Goal: Task Accomplishment & Management: Use online tool/utility

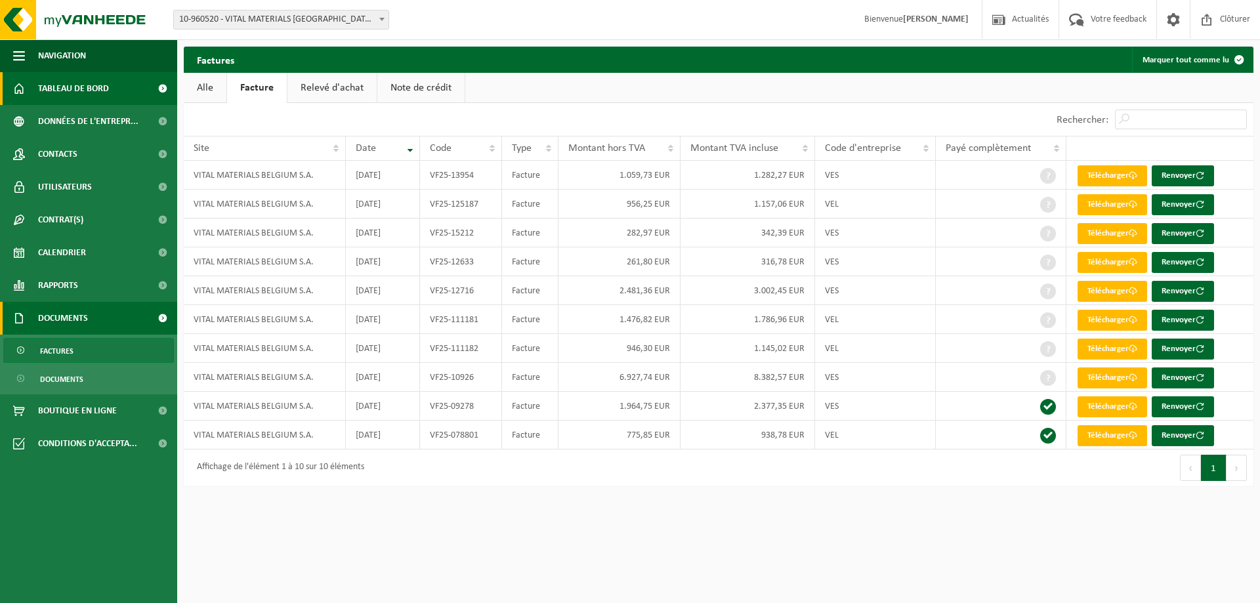
click at [96, 87] on span "Tableau de bord" at bounding box center [73, 88] width 71 height 33
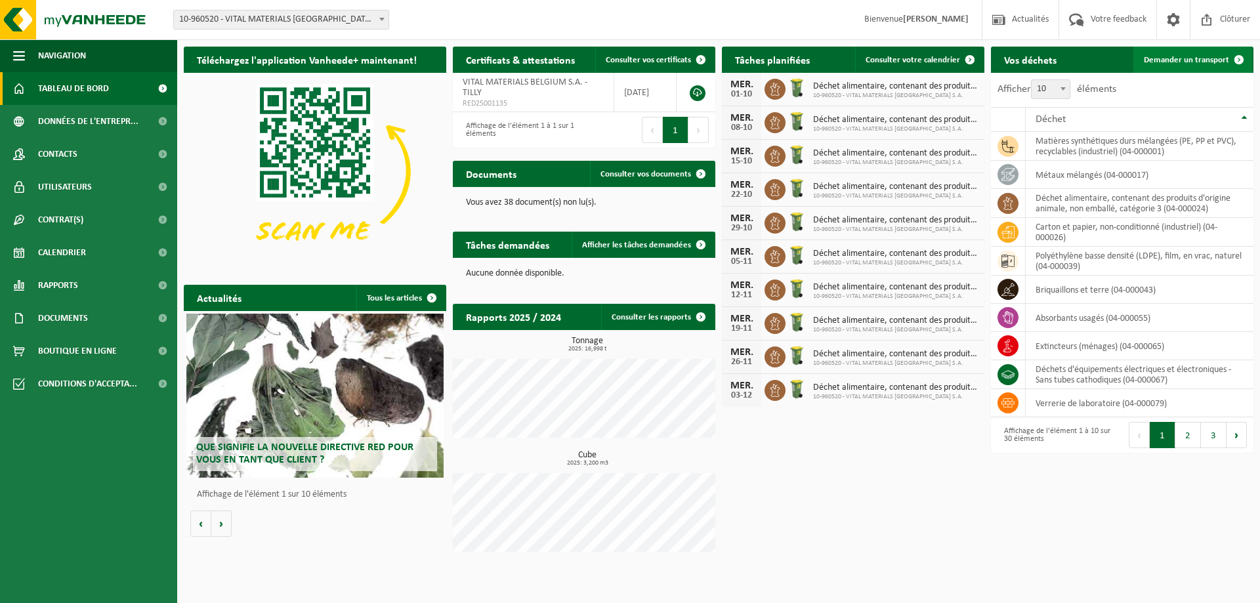
click at [1213, 58] on span "Demander un transport" at bounding box center [1186, 60] width 85 height 9
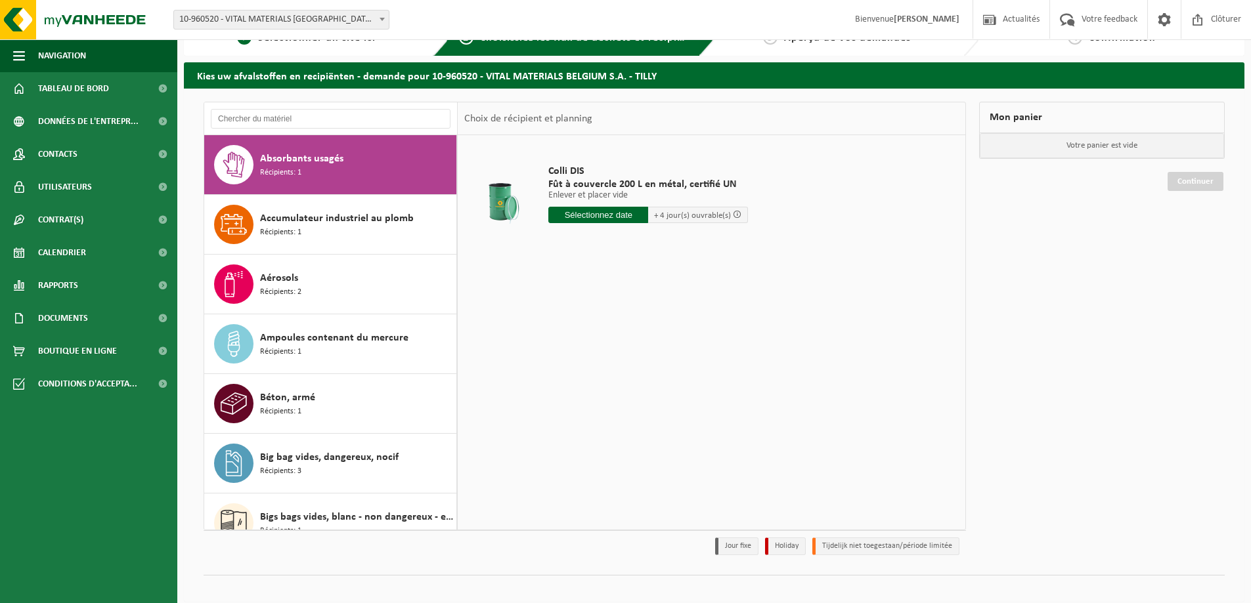
scroll to position [38, 0]
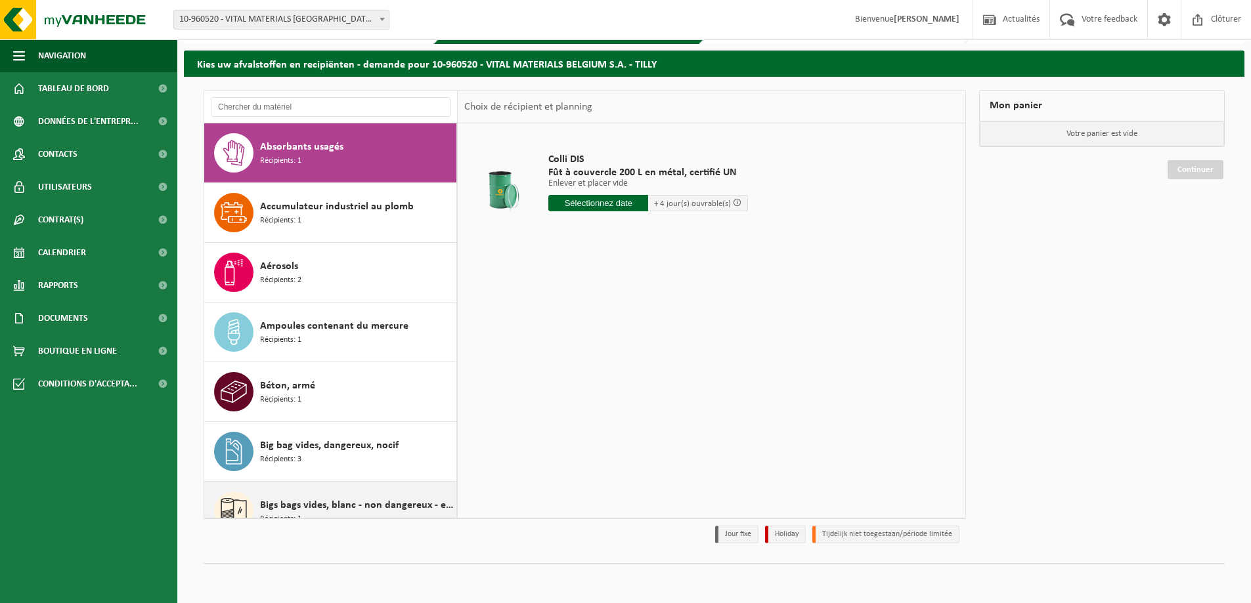
click at [404, 507] on span "Bigs bags vides, blanc - non dangereux - en vrac" at bounding box center [356, 506] width 193 height 16
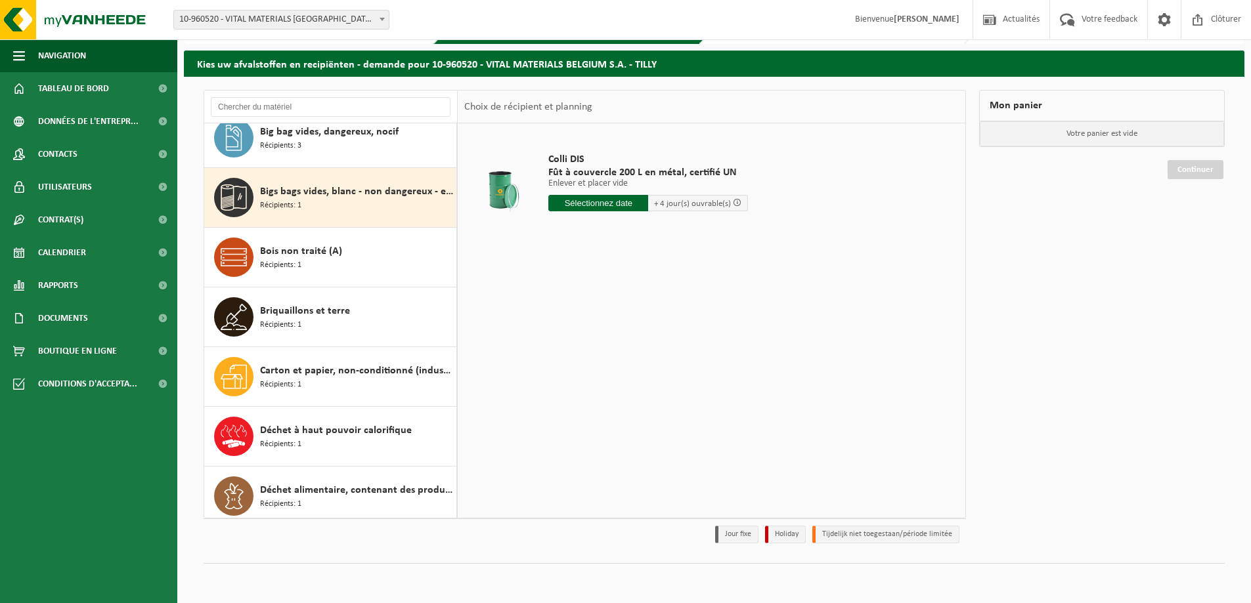
scroll to position [358, 0]
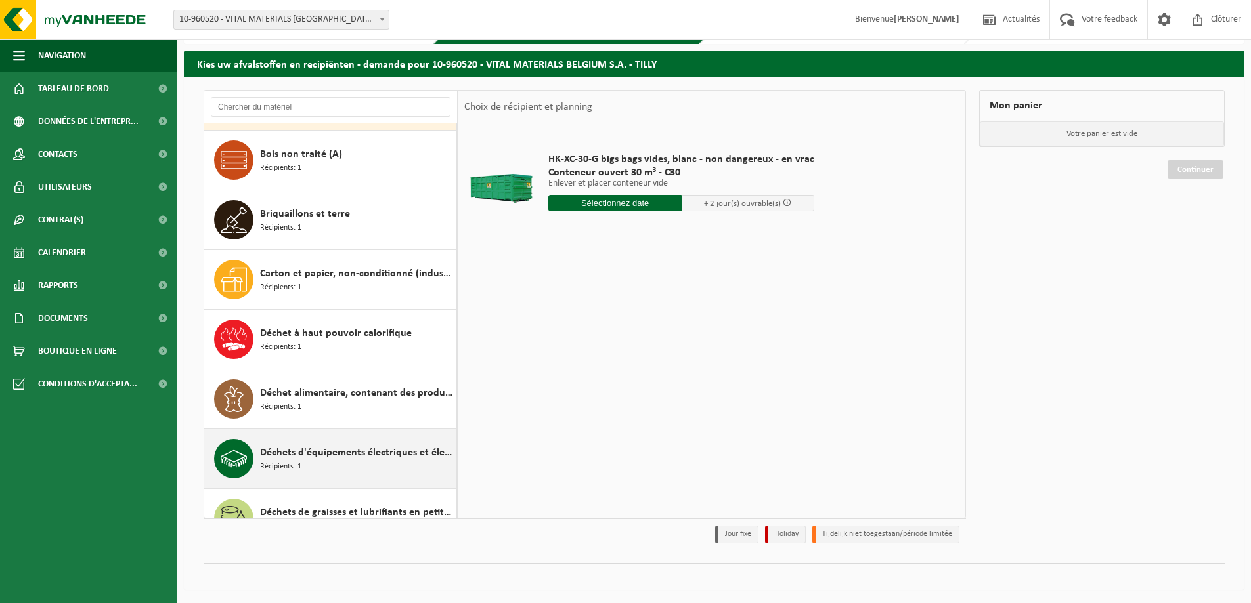
click at [376, 471] on div "Déchets d'équipements électriques et électroniques - Sans tubes cathodiques Réc…" at bounding box center [356, 458] width 193 height 39
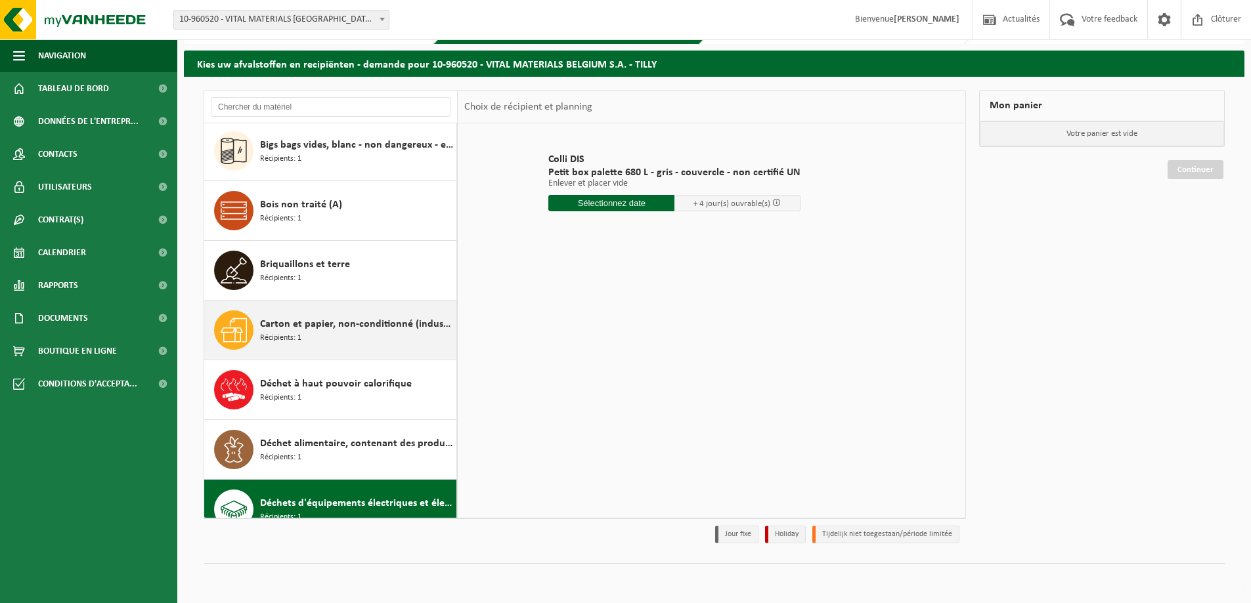
scroll to position [257, 0]
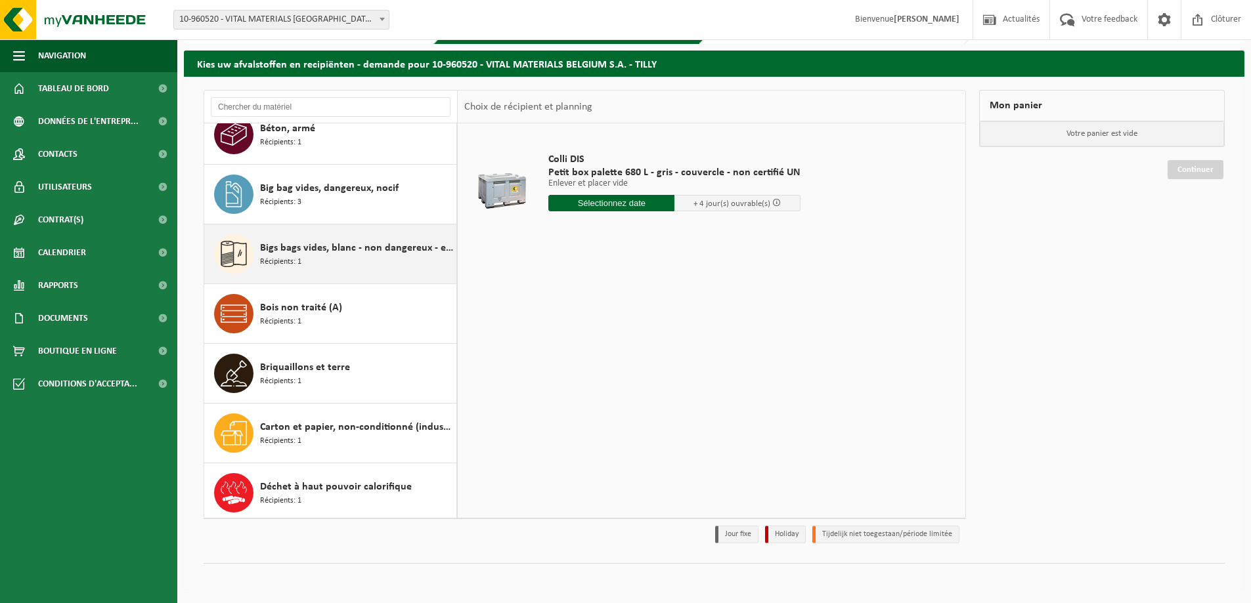
click at [381, 252] on span "Bigs bags vides, blanc - non dangereux - en vrac" at bounding box center [356, 248] width 193 height 16
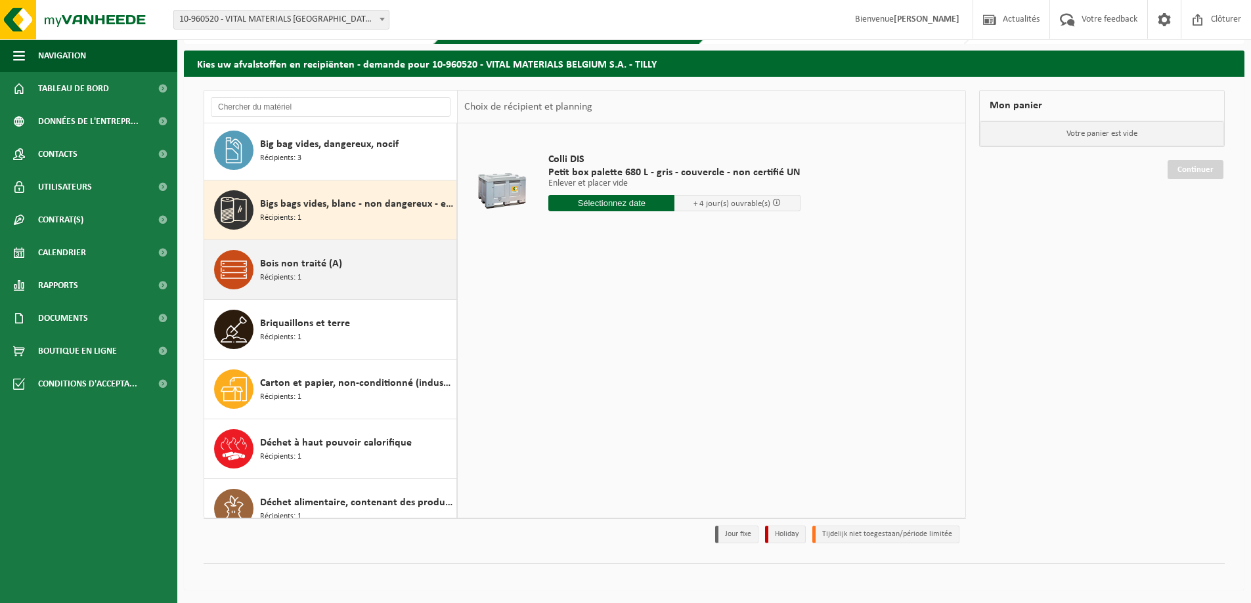
scroll to position [358, 0]
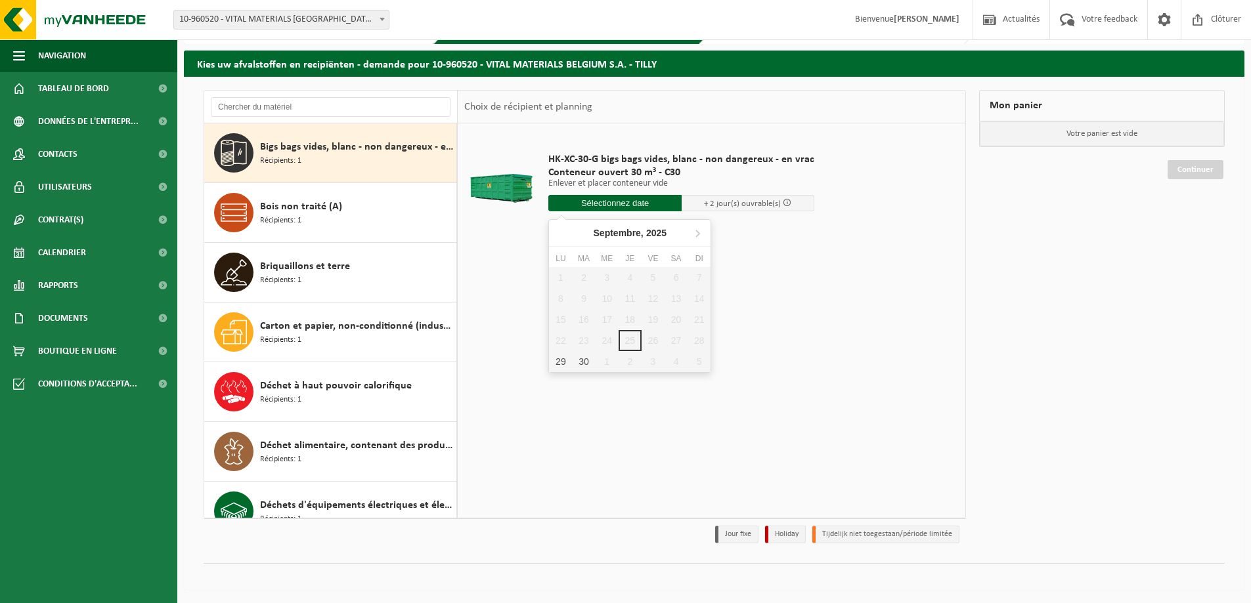
click at [621, 207] on input "text" at bounding box center [614, 203] width 133 height 16
click at [553, 366] on div "29" at bounding box center [560, 361] width 23 height 21
type input "à partir de 2025-09-29"
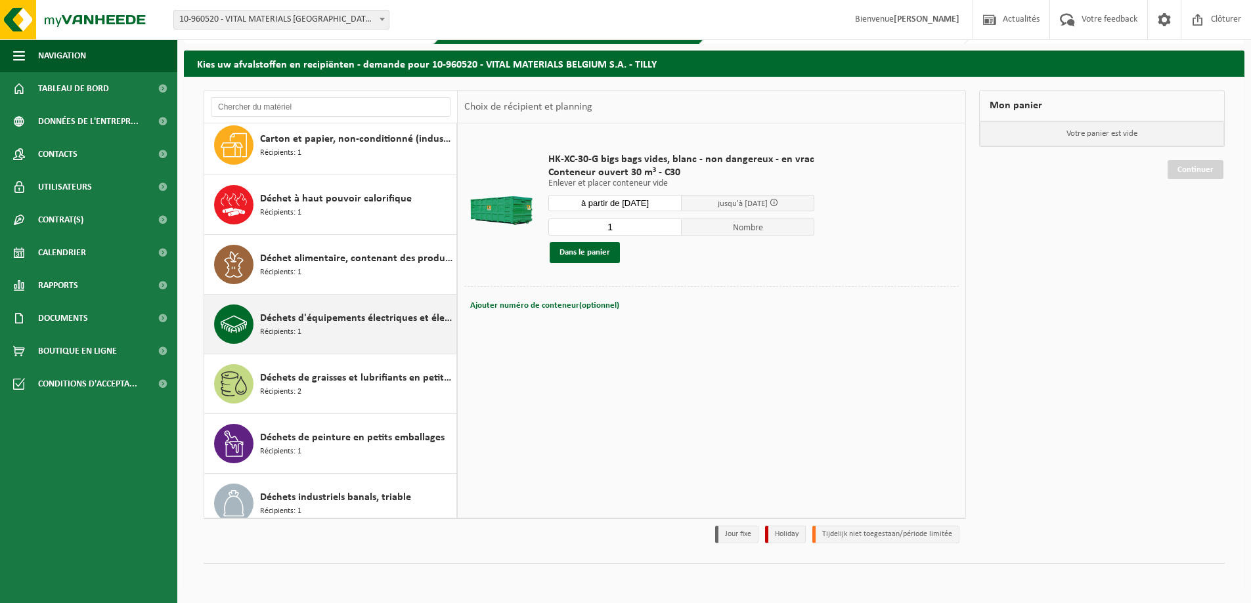
scroll to position [555, 0]
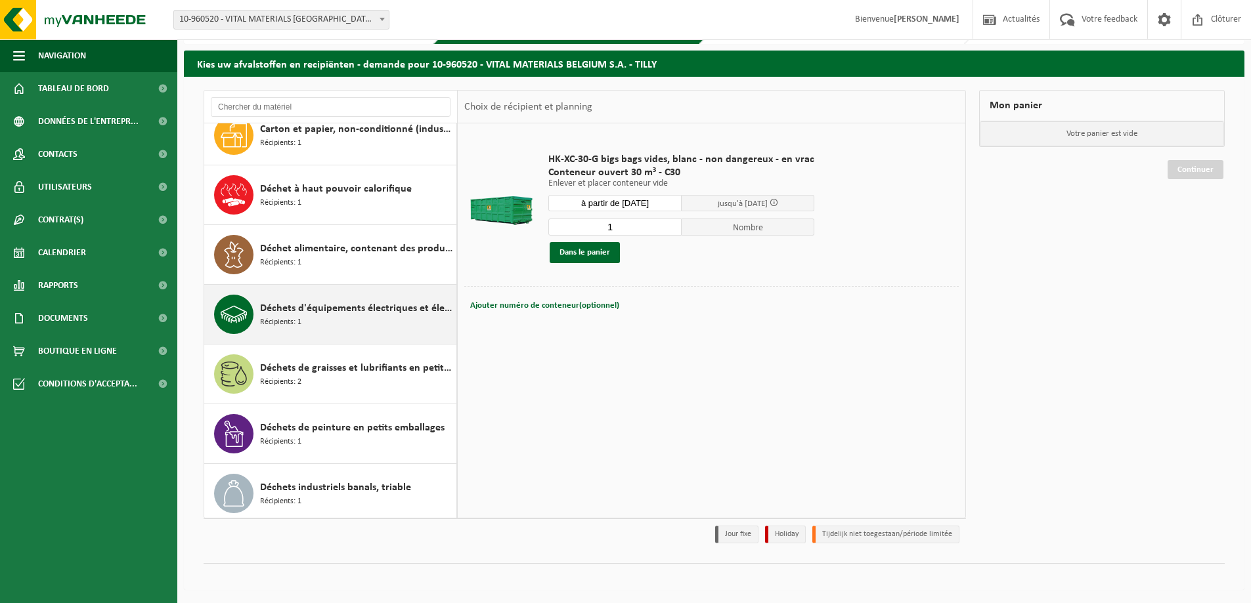
click at [365, 318] on div "Déchets d'équipements électriques et électroniques - Sans tubes cathodiques Réc…" at bounding box center [356, 314] width 193 height 39
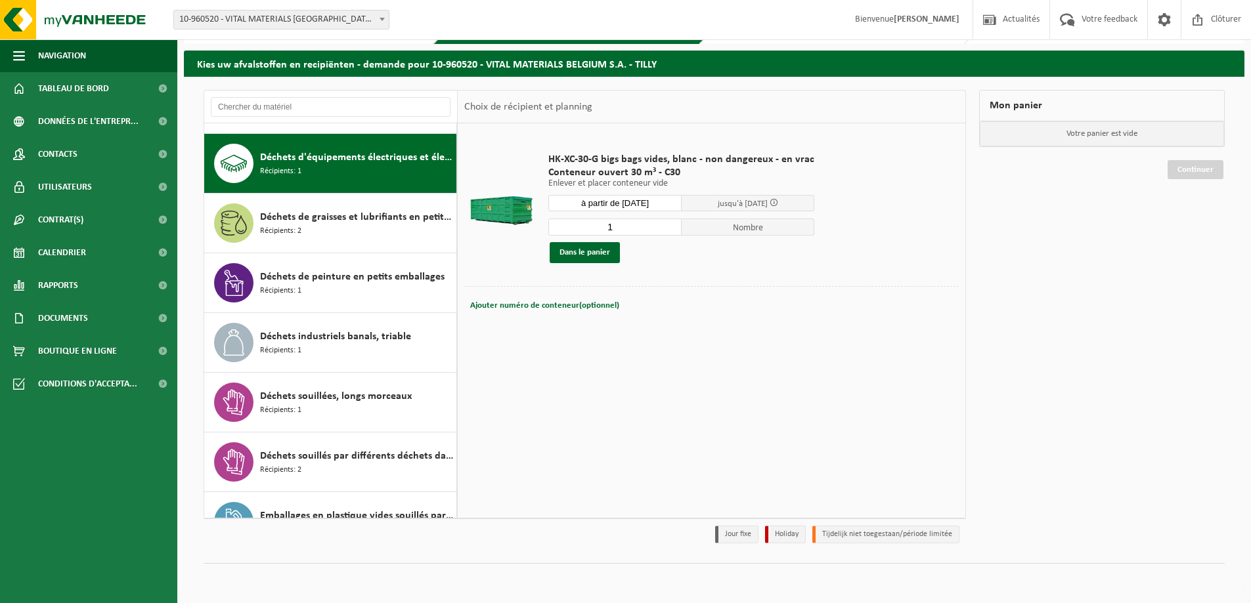
scroll to position [717, 0]
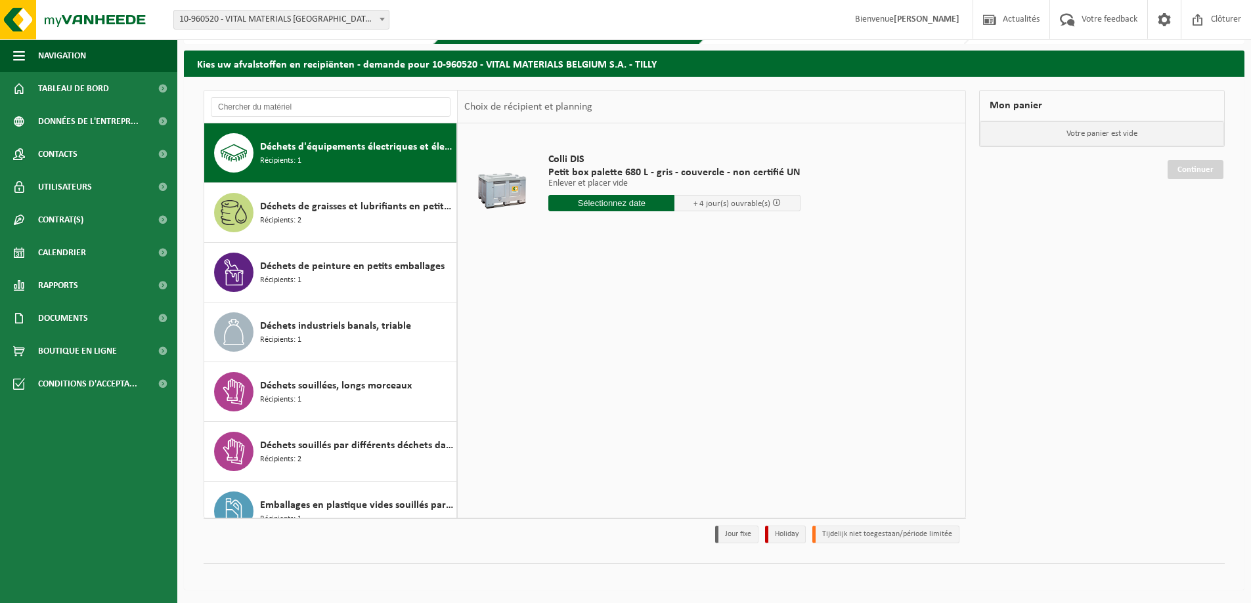
click at [622, 202] on input "text" at bounding box center [611, 203] width 126 height 16
click at [566, 362] on div "29" at bounding box center [560, 361] width 23 height 21
type input "à partir de 2025-09-29"
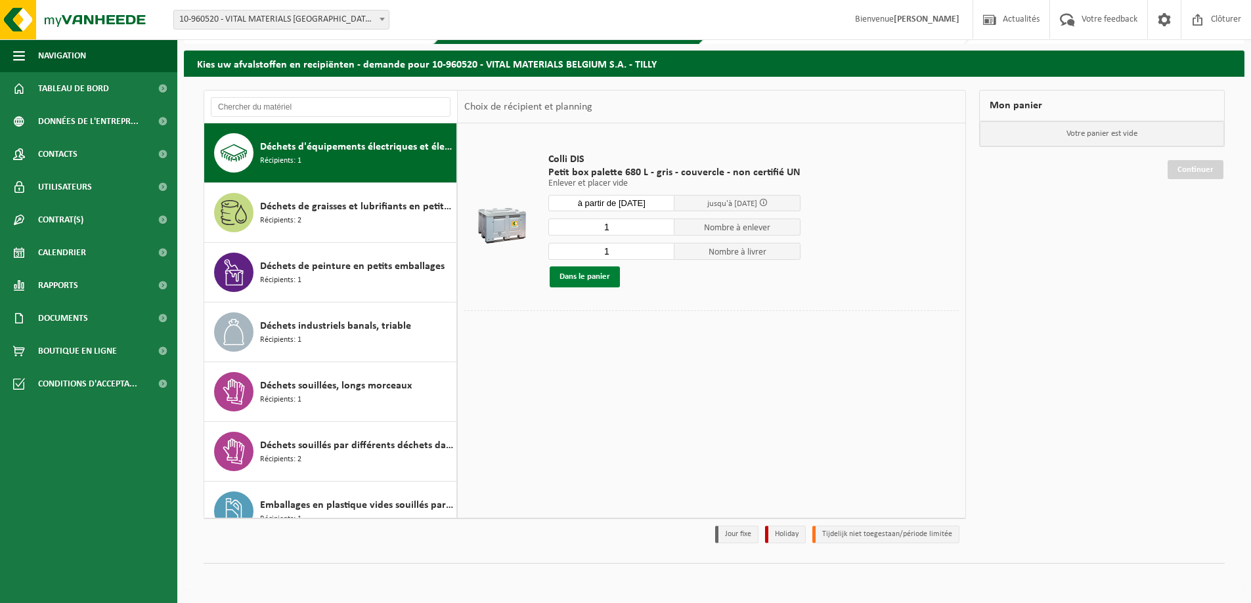
click at [568, 280] on button "Dans le panier" at bounding box center [584, 277] width 70 height 21
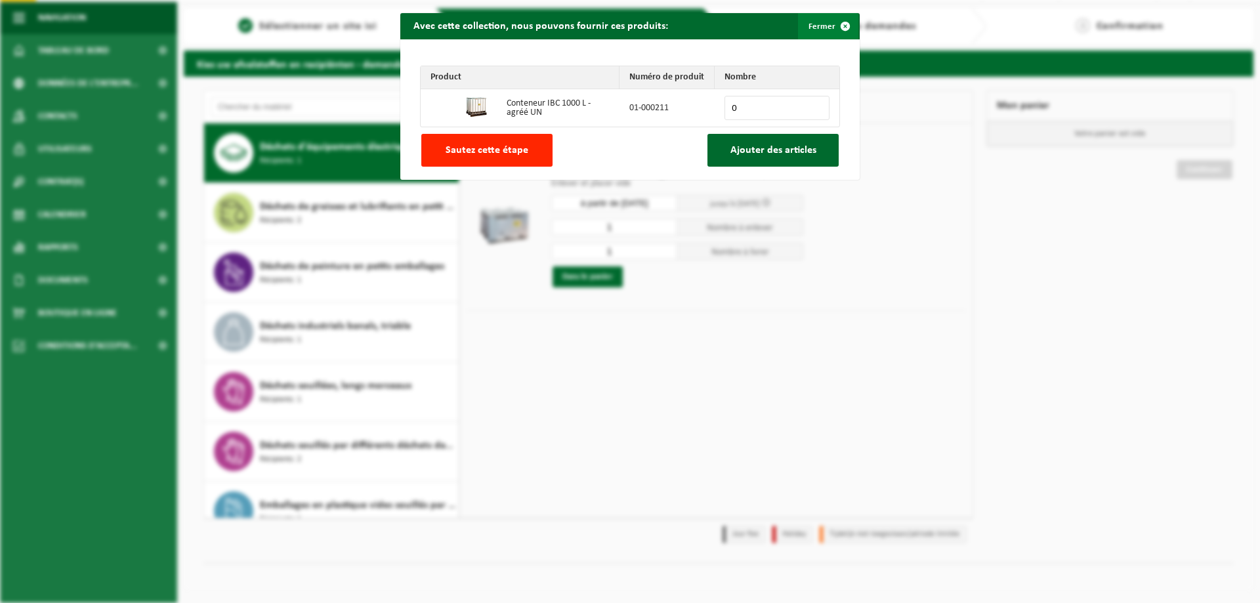
click at [832, 26] on span "button" at bounding box center [845, 26] width 26 height 26
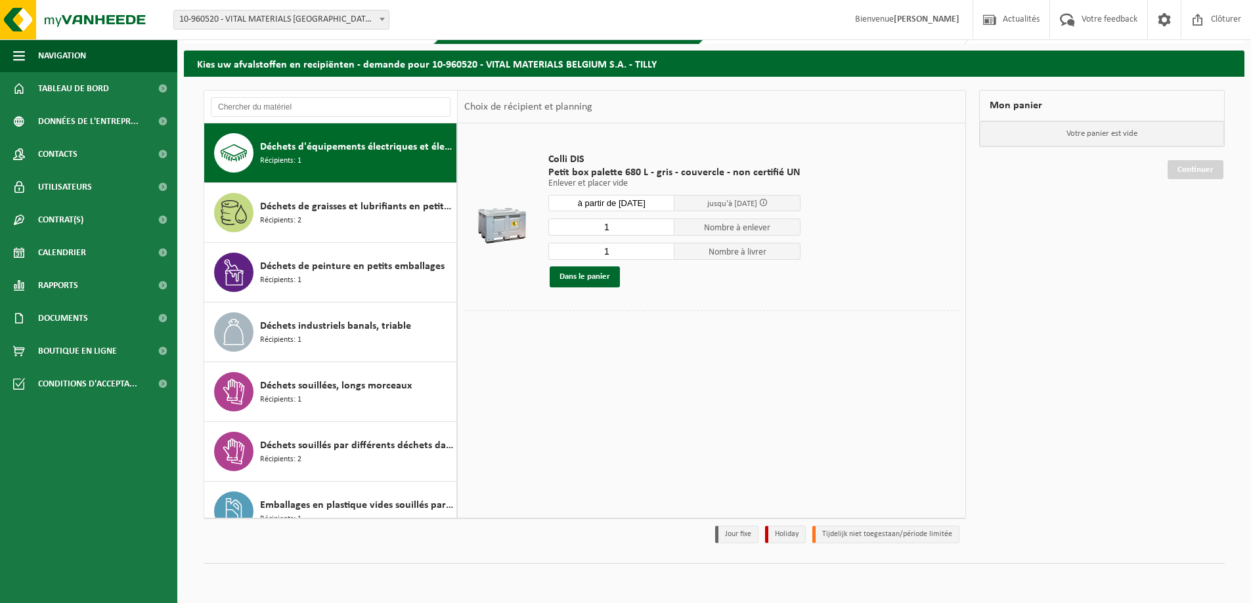
click at [1059, 112] on div "Mon panier" at bounding box center [1102, 106] width 246 height 32
click at [588, 277] on button "Dans le panier" at bounding box center [584, 277] width 70 height 21
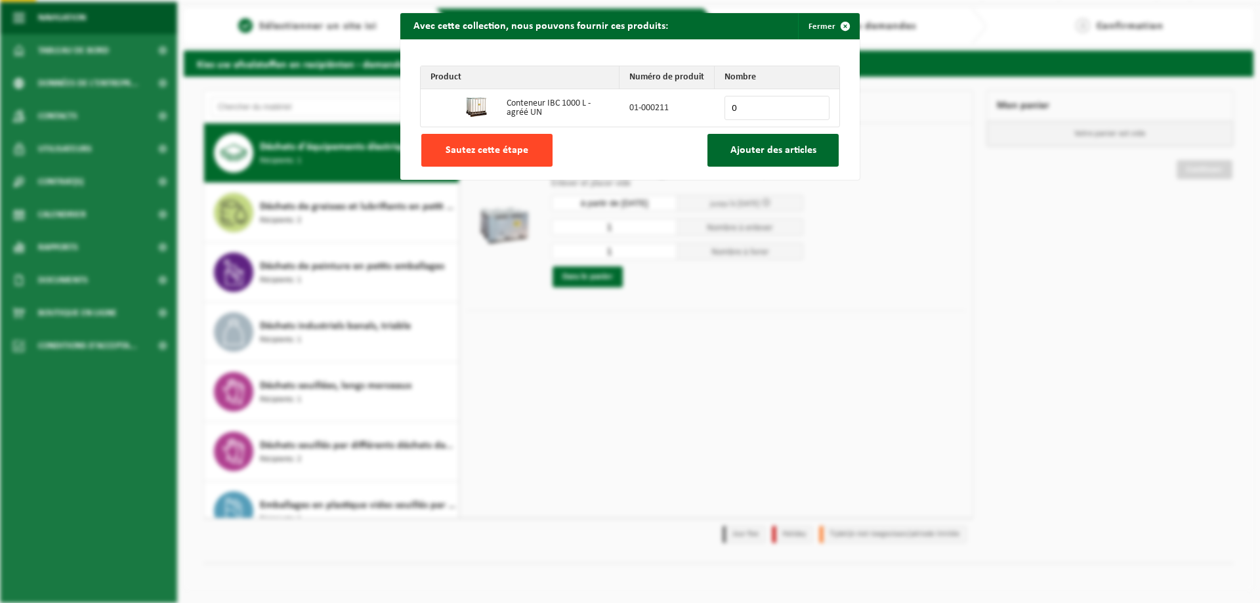
click at [524, 158] on button "Sautez cette étape" at bounding box center [486, 150] width 131 height 33
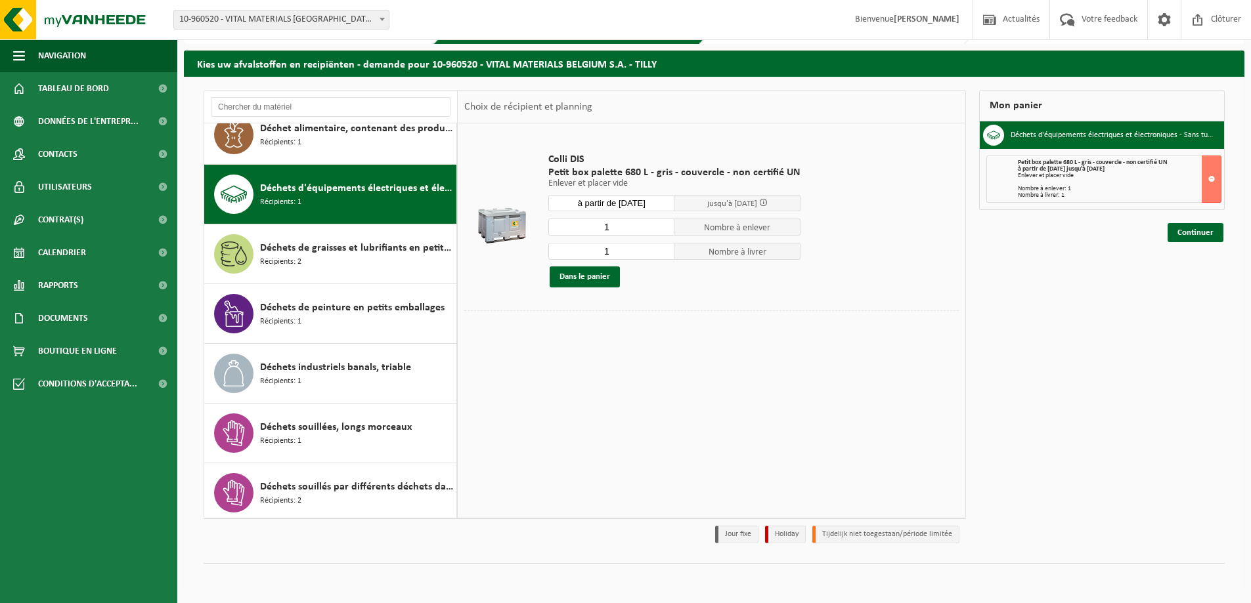
scroll to position [586, 0]
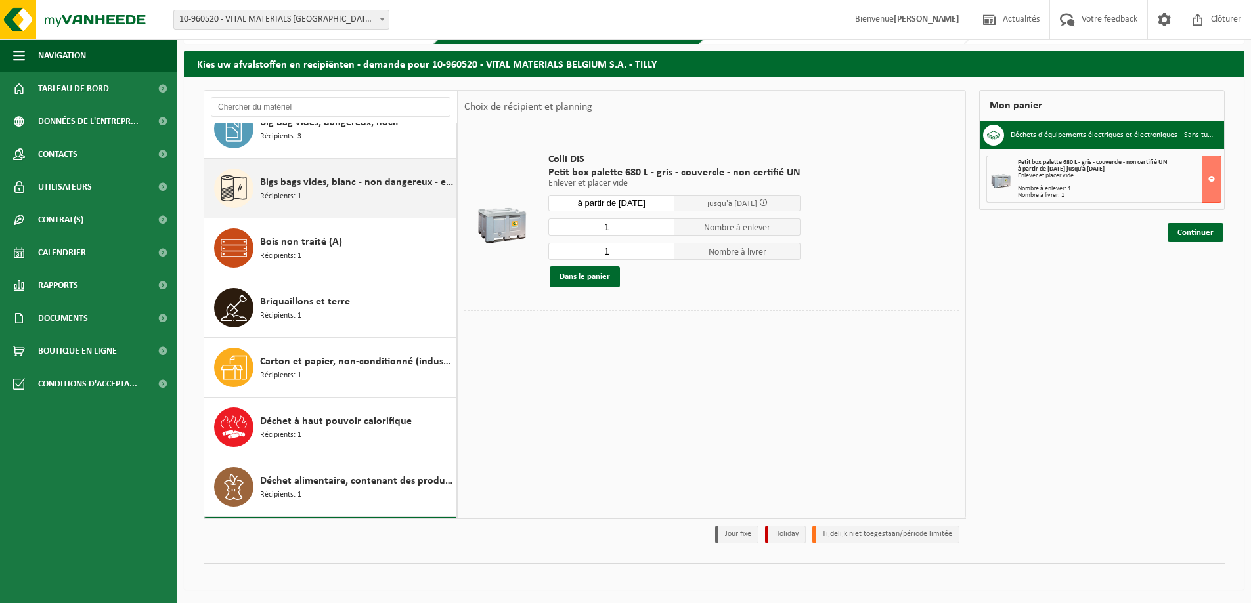
click at [365, 195] on div "Bigs bags vides, blanc - non dangereux - en vrac Récipients: 1" at bounding box center [356, 188] width 193 height 39
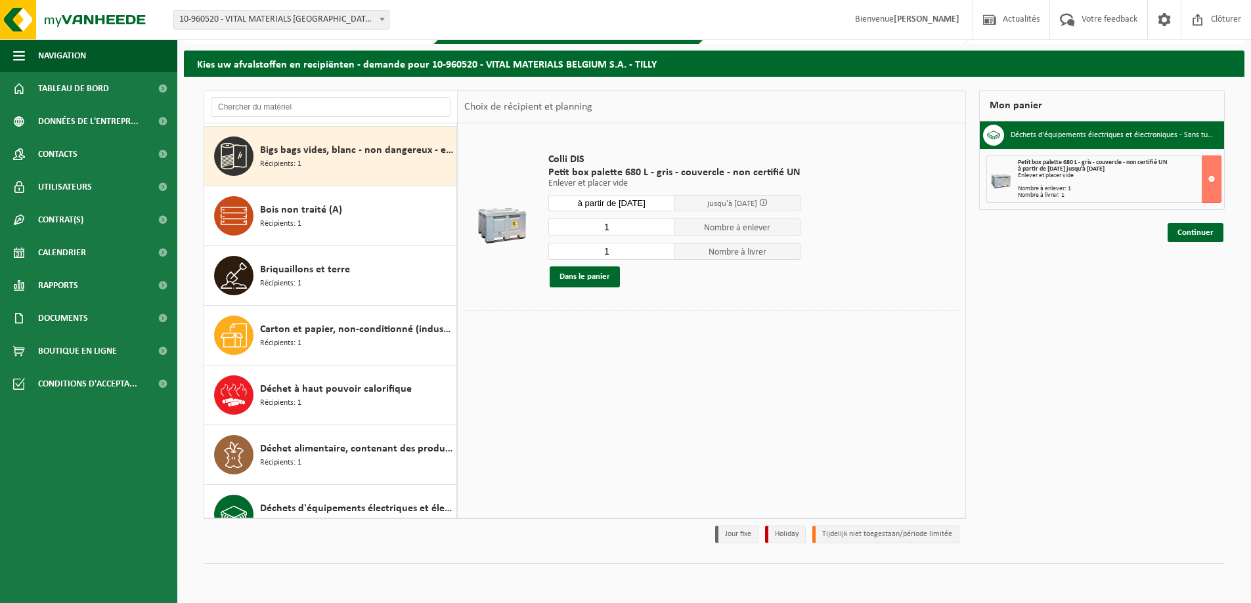
scroll to position [358, 0]
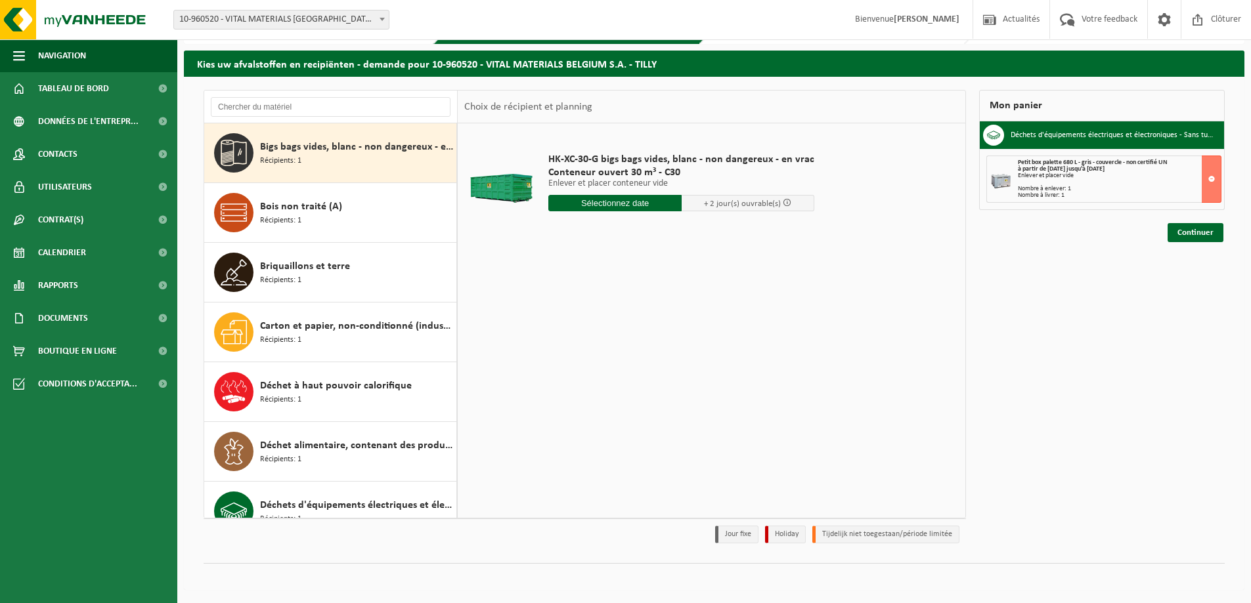
click at [630, 205] on input "text" at bounding box center [614, 203] width 133 height 16
click at [554, 360] on div "29" at bounding box center [560, 361] width 23 height 21
type input "à partir de 2025-09-29"
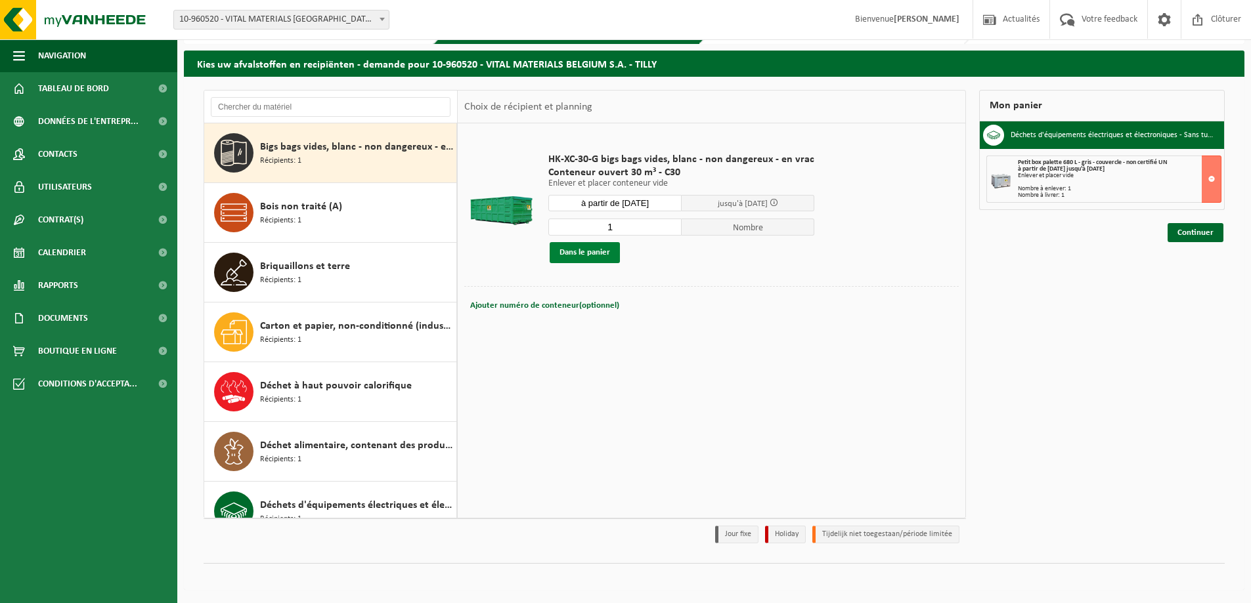
click at [576, 255] on button "Dans le panier" at bounding box center [584, 252] width 70 height 21
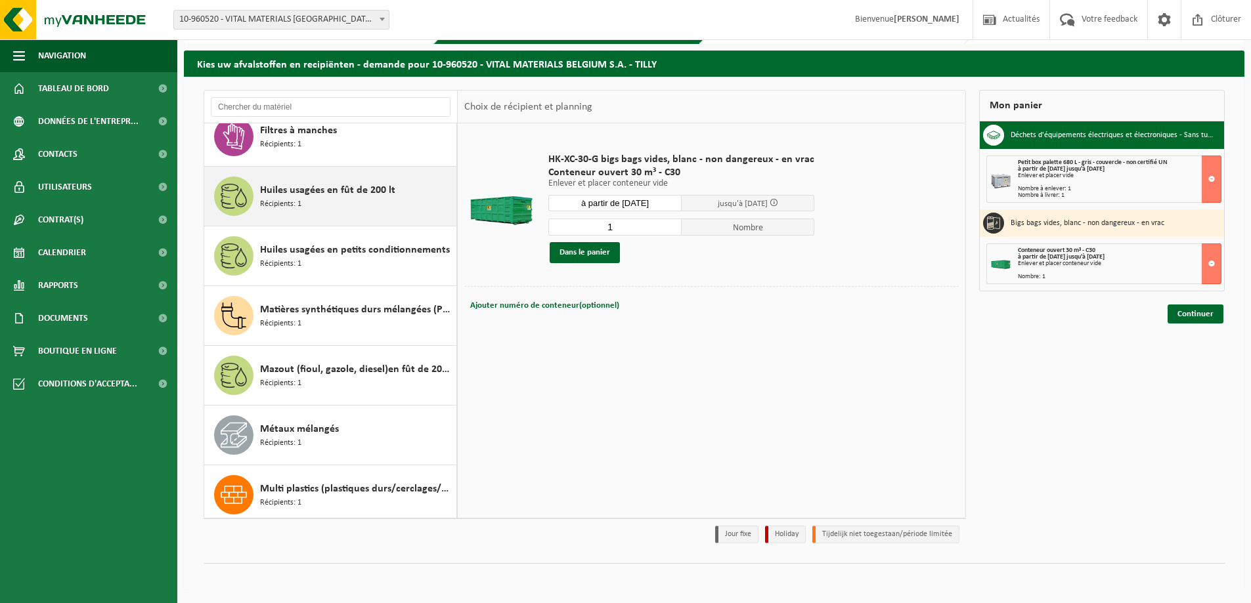
scroll to position [1212, 0]
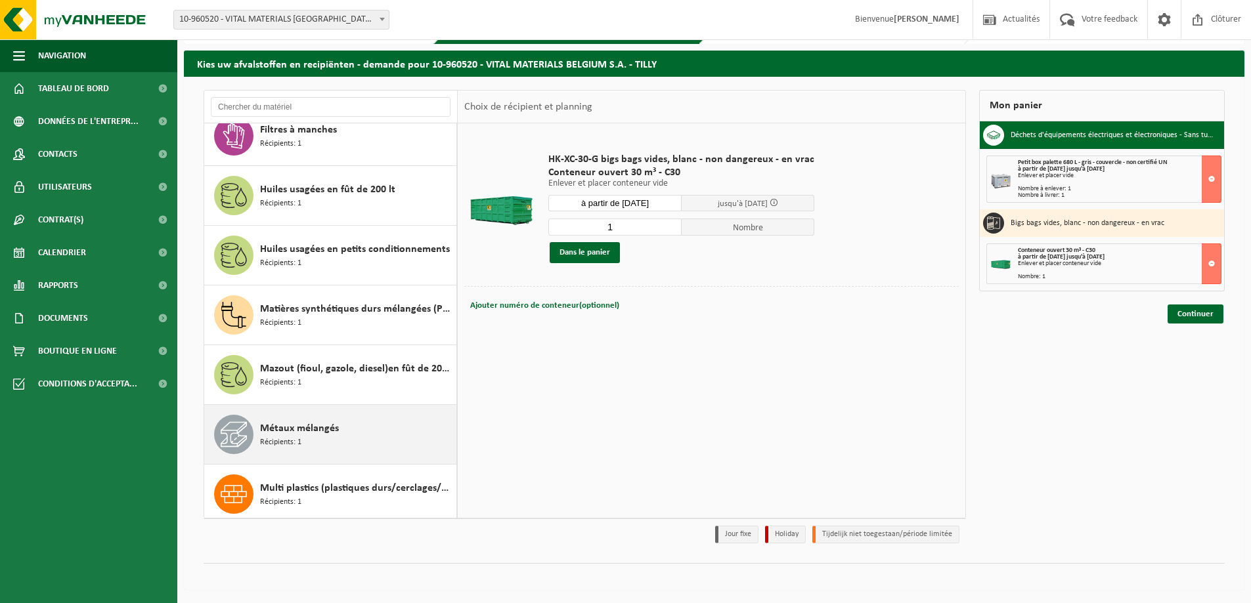
click at [322, 432] on span "Métaux mélangés" at bounding box center [299, 429] width 79 height 16
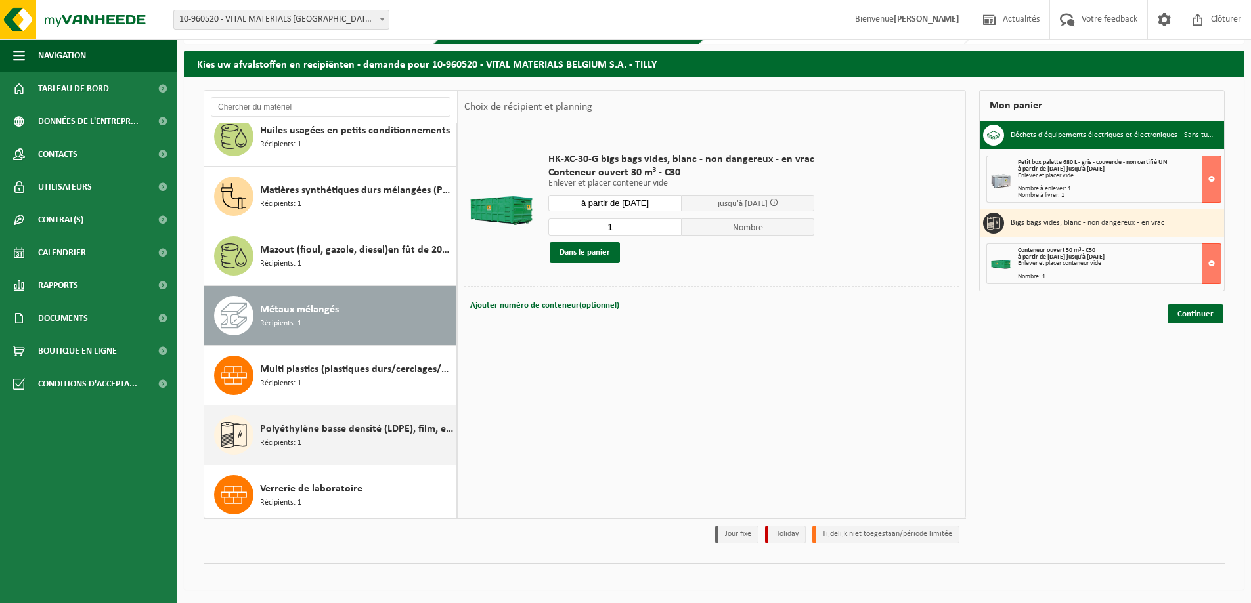
scroll to position [1337, 0]
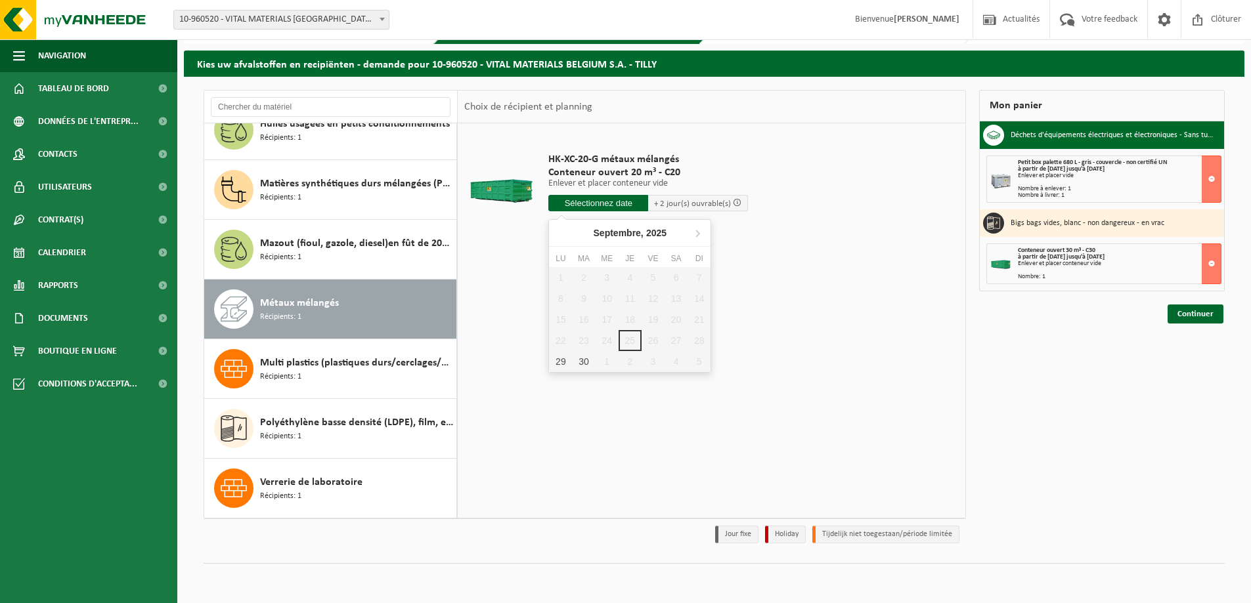
click at [620, 209] on input "text" at bounding box center [598, 203] width 100 height 16
click at [563, 366] on div "29" at bounding box center [560, 361] width 23 height 21
type input "à partir de 2025-09-29"
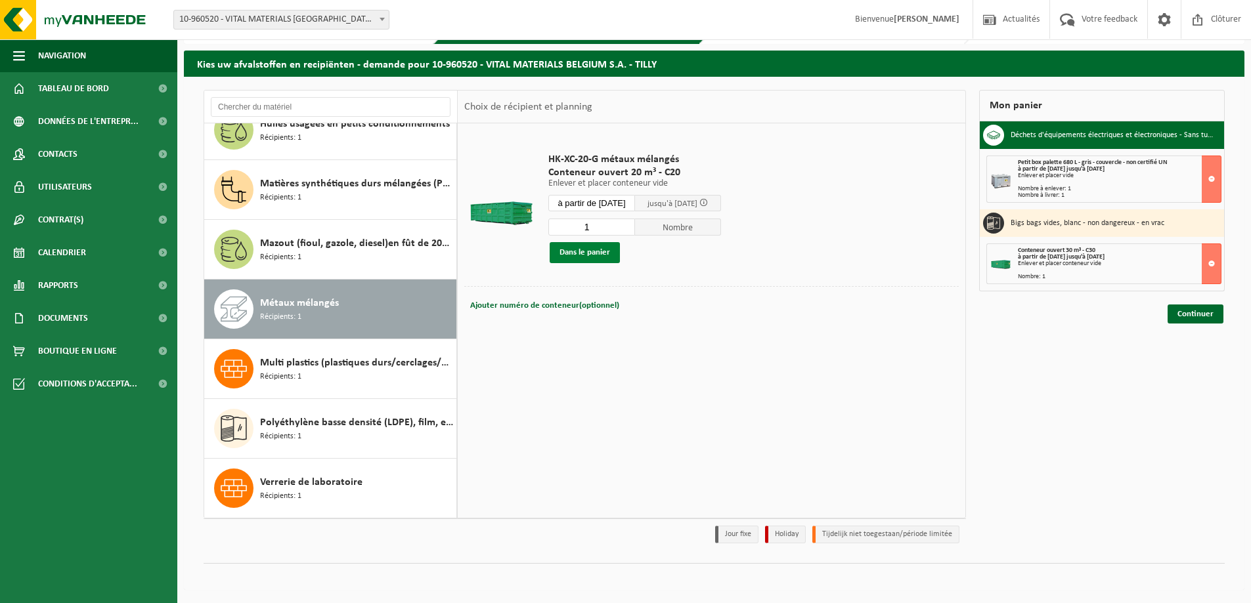
click at [580, 256] on button "Dans le panier" at bounding box center [584, 252] width 70 height 21
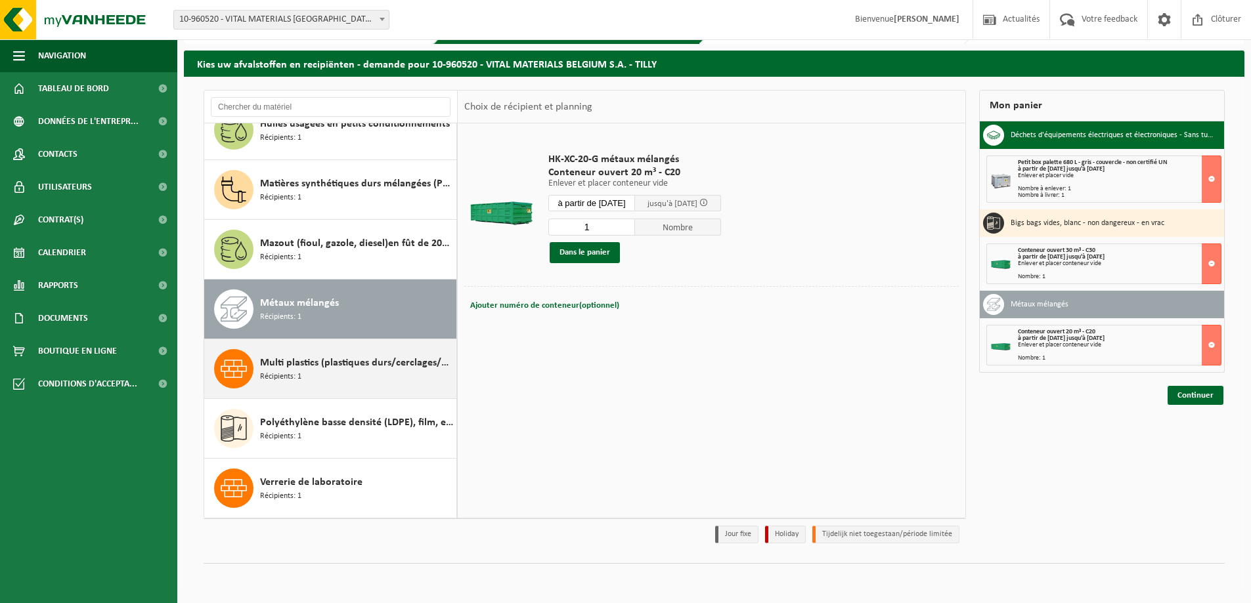
click at [323, 365] on span "Multi plastics (plastiques durs/cerclages/EPS/film naturel/film mélange/PMC)" at bounding box center [356, 363] width 193 height 16
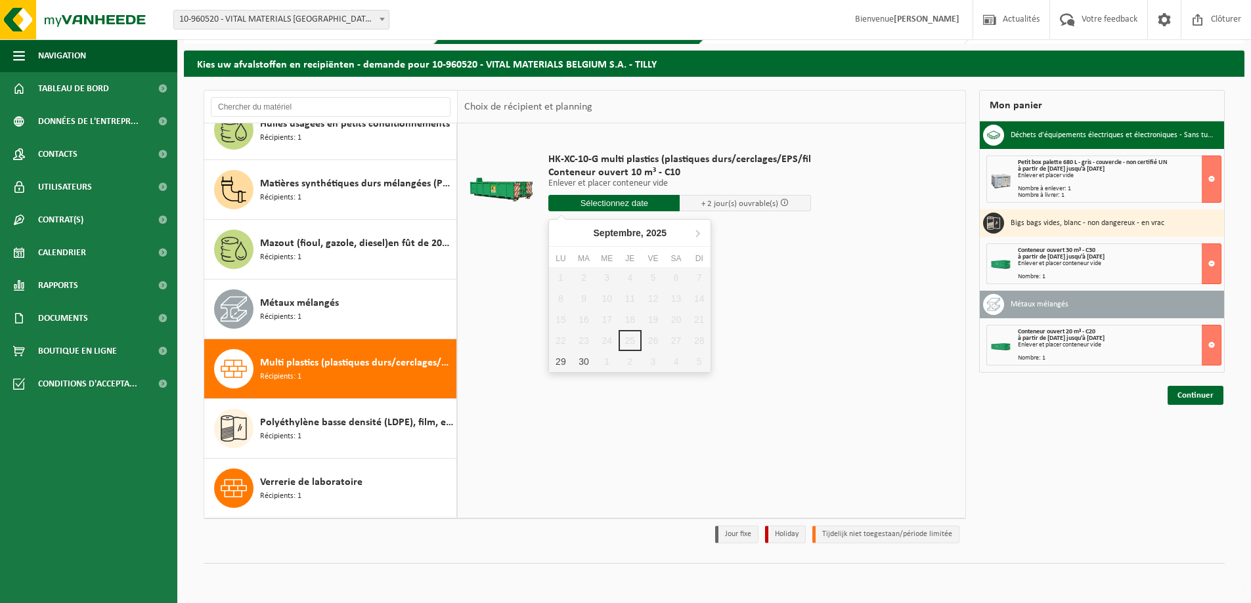
click at [607, 203] on input "text" at bounding box center [613, 203] width 131 height 16
click at [558, 360] on div "29" at bounding box center [560, 361] width 23 height 21
type input "à partir de 2025-09-29"
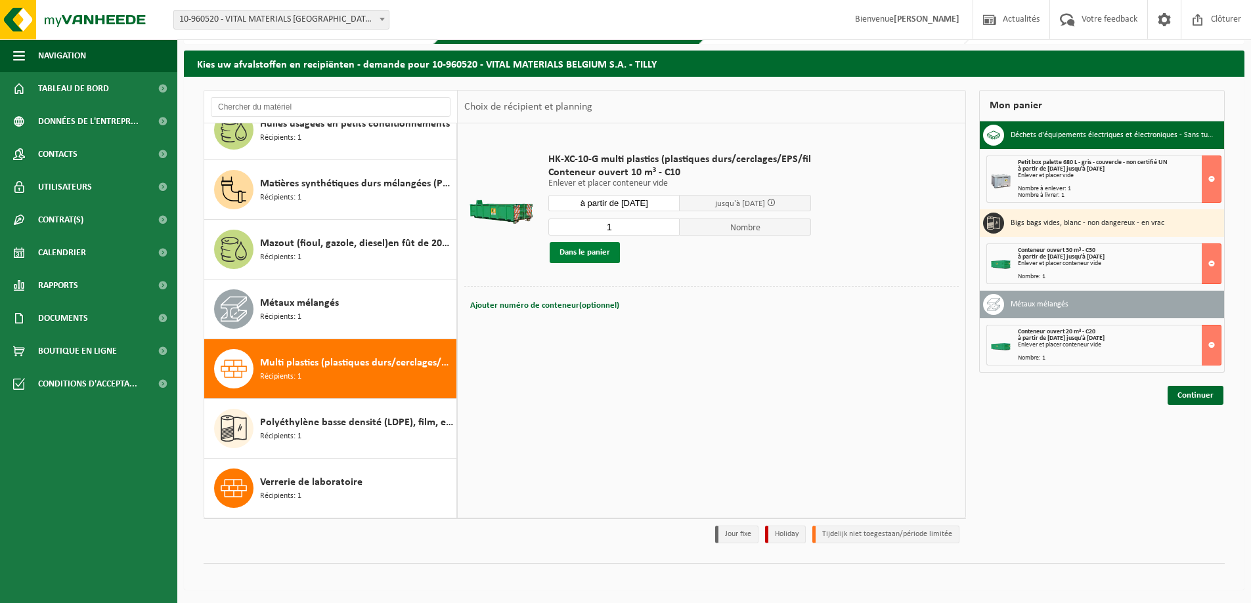
click at [590, 251] on button "Dans le panier" at bounding box center [584, 252] width 70 height 21
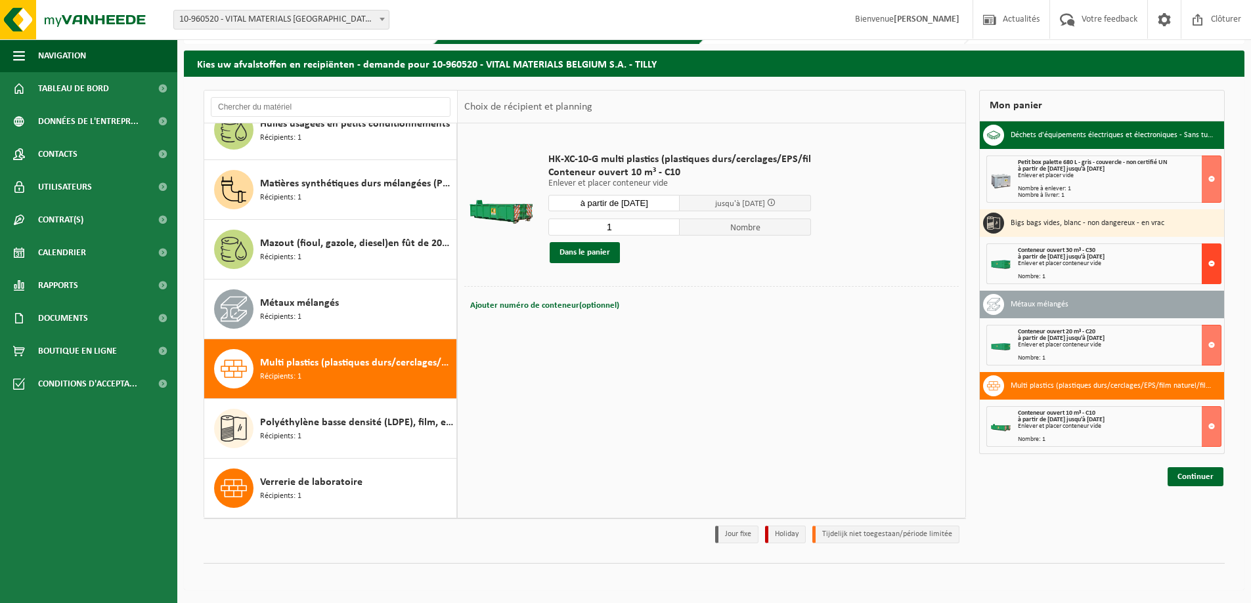
click at [1205, 264] on button at bounding box center [1211, 264] width 20 height 41
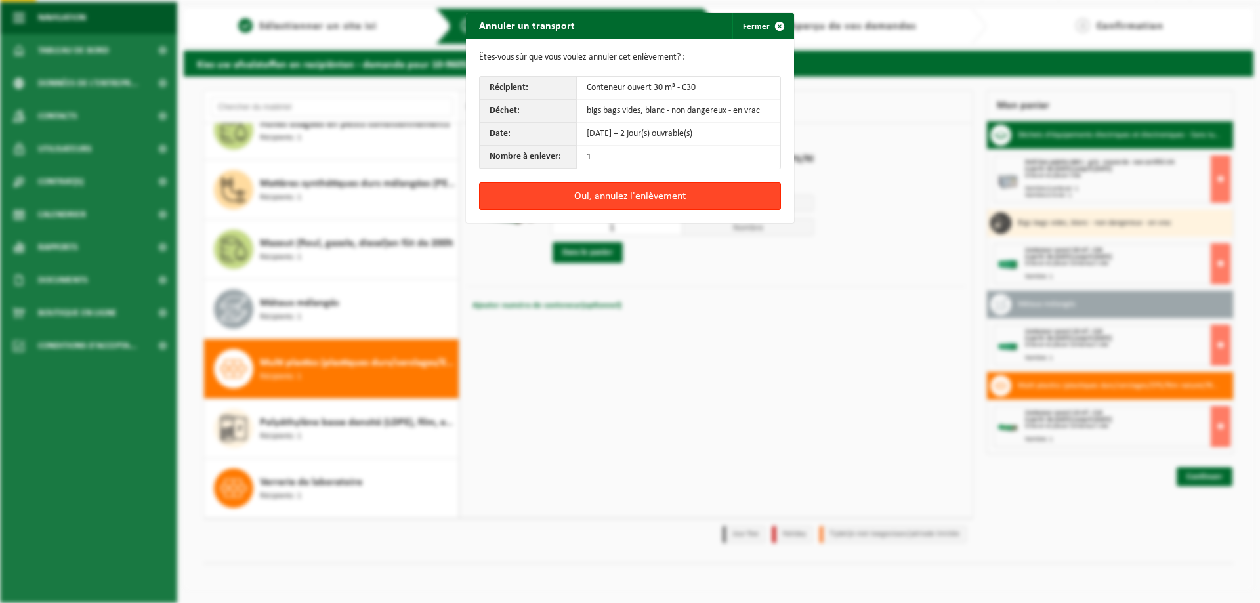
click at [624, 193] on button "Oui, annulez l'enlèvement" at bounding box center [630, 196] width 302 height 28
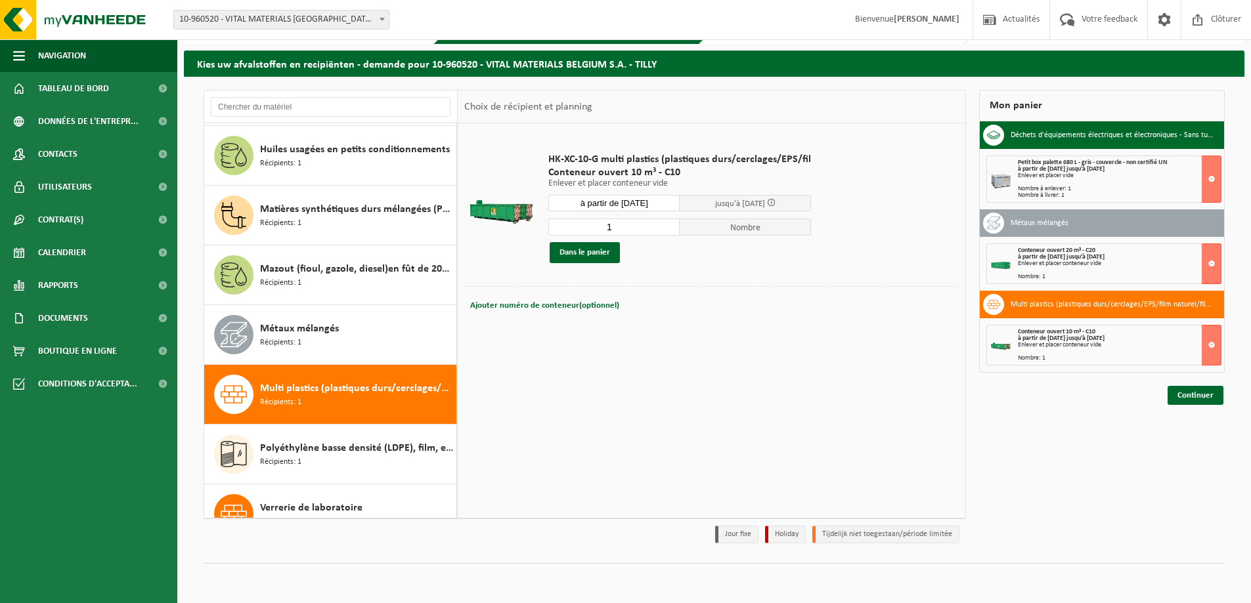
scroll to position [1313, 0]
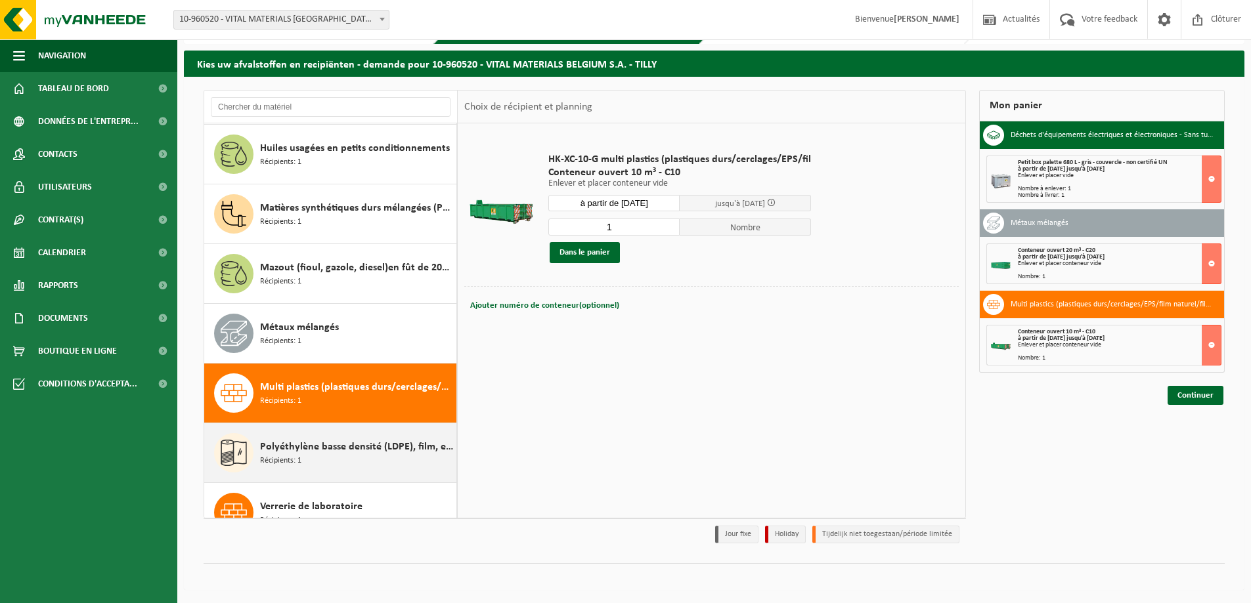
click at [332, 458] on div "Polyéthylène basse densité (LDPE), film, en vrac, naturel Récipients: 1" at bounding box center [356, 452] width 193 height 39
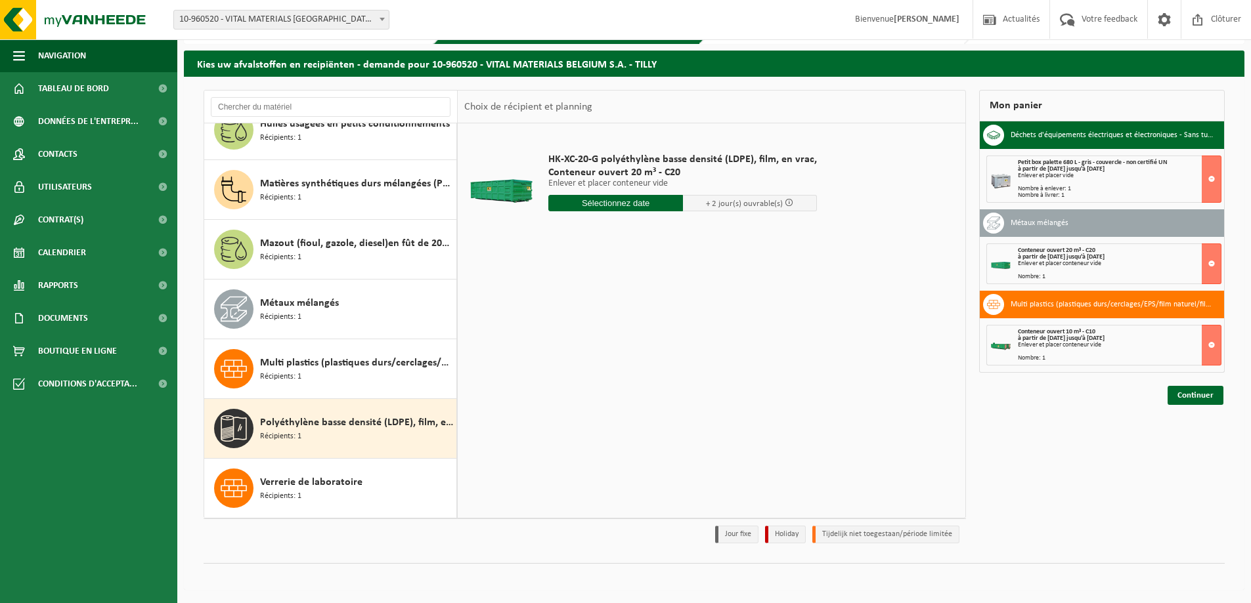
click at [601, 203] on input "text" at bounding box center [615, 203] width 135 height 16
click at [564, 363] on div "29" at bounding box center [560, 361] width 23 height 21
type input "à partir de 2025-09-29"
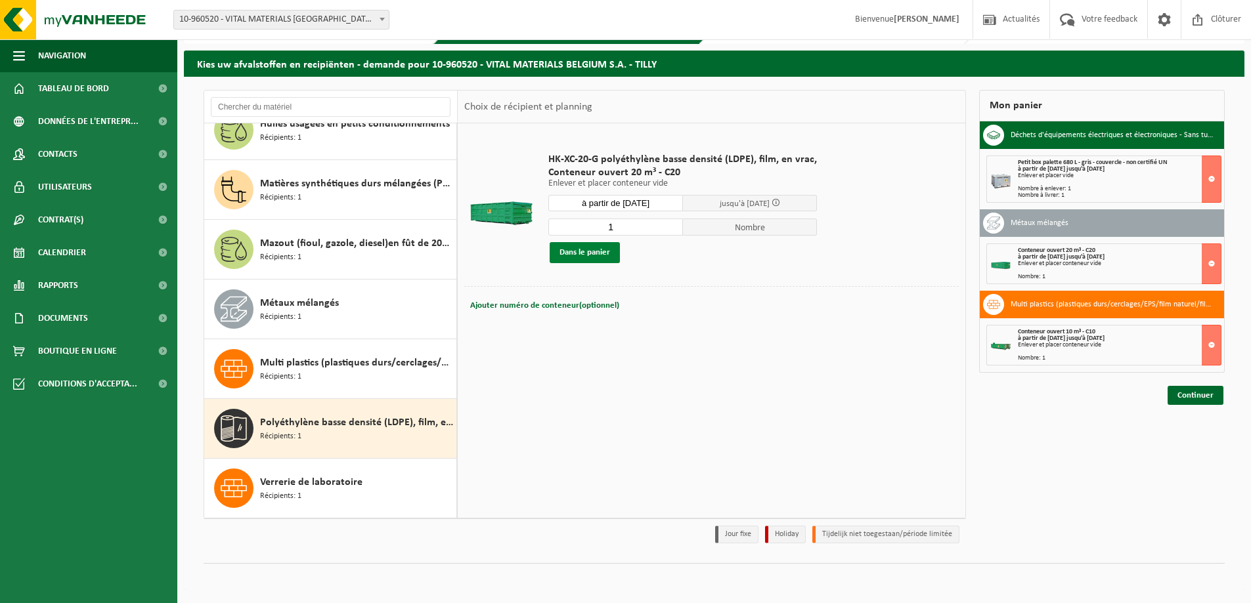
click at [573, 251] on button "Dans le panier" at bounding box center [584, 252] width 70 height 21
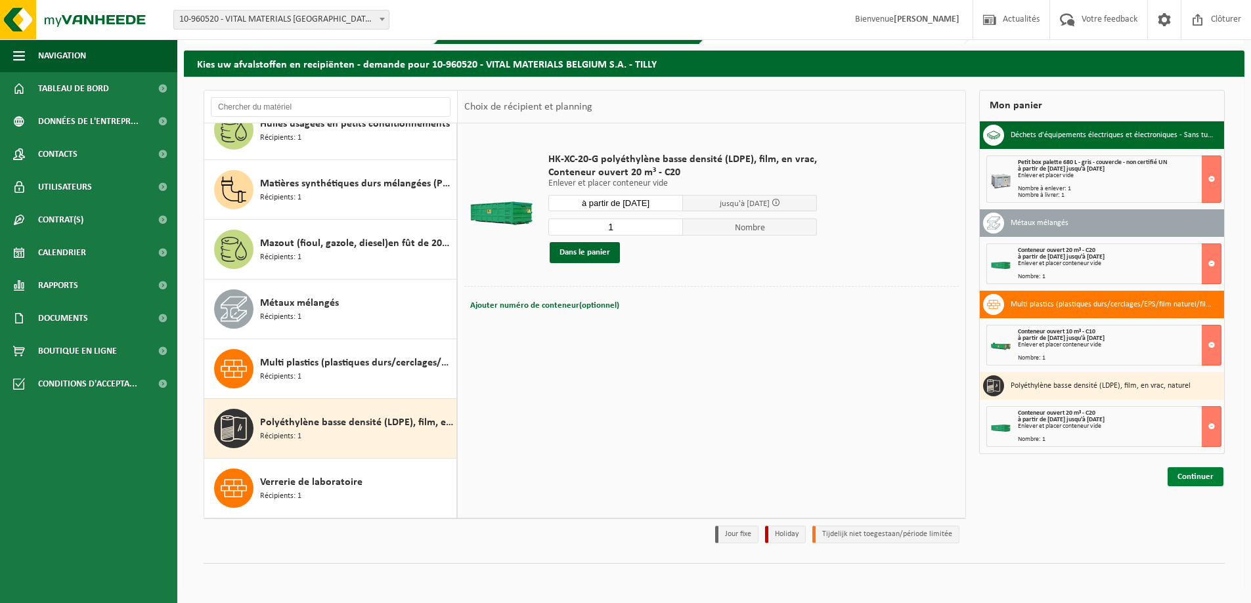
click at [1211, 483] on link "Continuer" at bounding box center [1195, 476] width 56 height 19
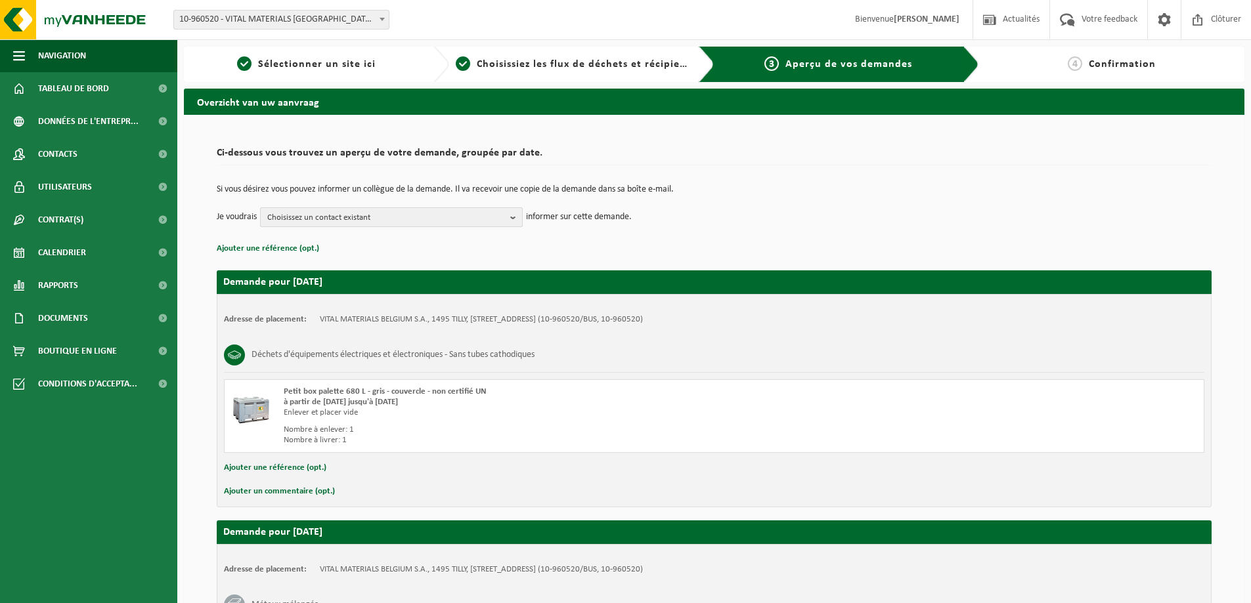
click at [511, 217] on b "button" at bounding box center [516, 217] width 12 height 18
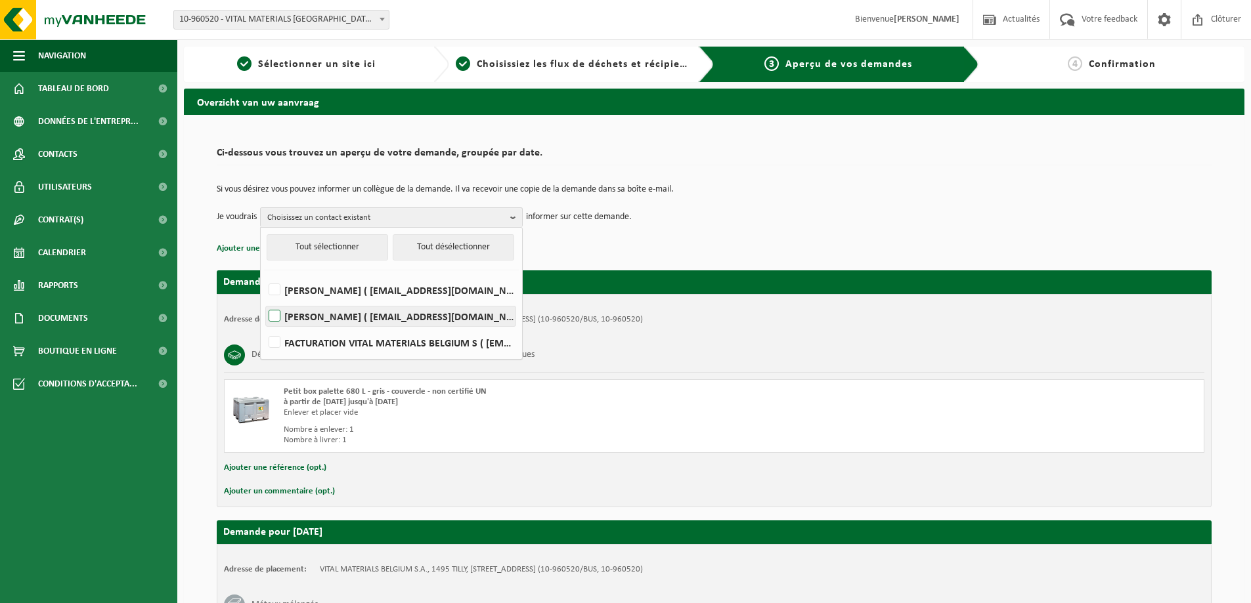
click at [280, 318] on label "JACQUES VICHOFF ( jacques.vichoff@vitalchem.be )" at bounding box center [390, 317] width 249 height 20
click at [264, 300] on input "JACQUES VICHOFF ( jacques.vichoff@vitalchem.be )" at bounding box center [263, 299] width 1 height 1
checkbox input "true"
click at [643, 326] on div "Adresse de placement: VITAL MATERIALS BELGIUM S.A., 1495 TILLY, RUE DE LA STATI…" at bounding box center [714, 400] width 995 height 213
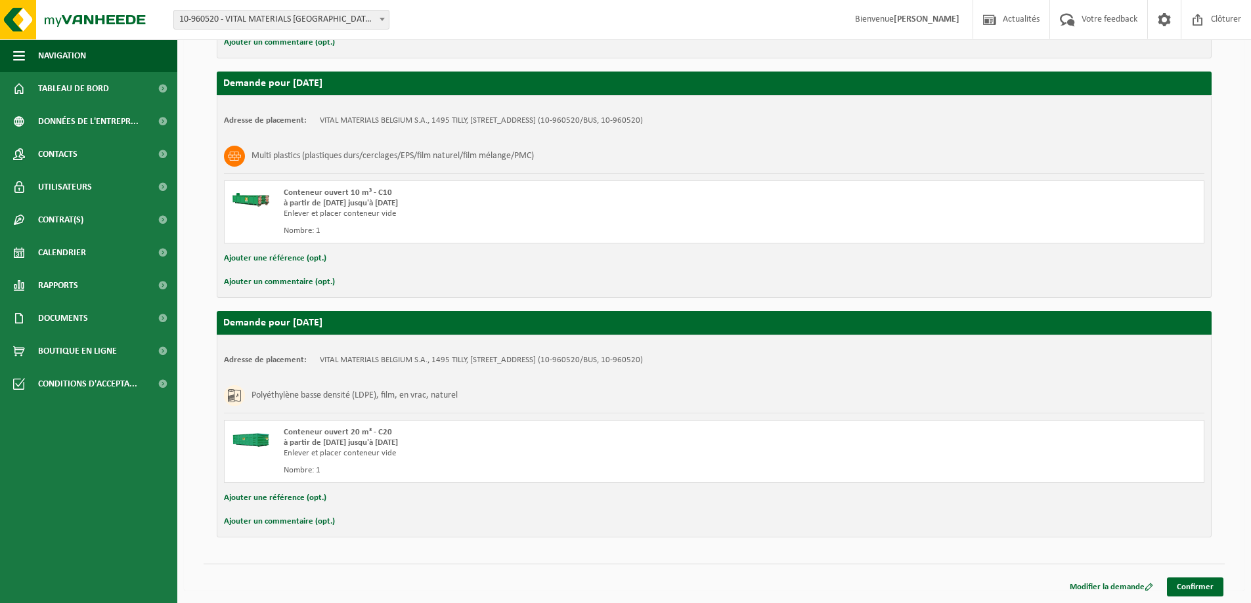
scroll to position [689, 0]
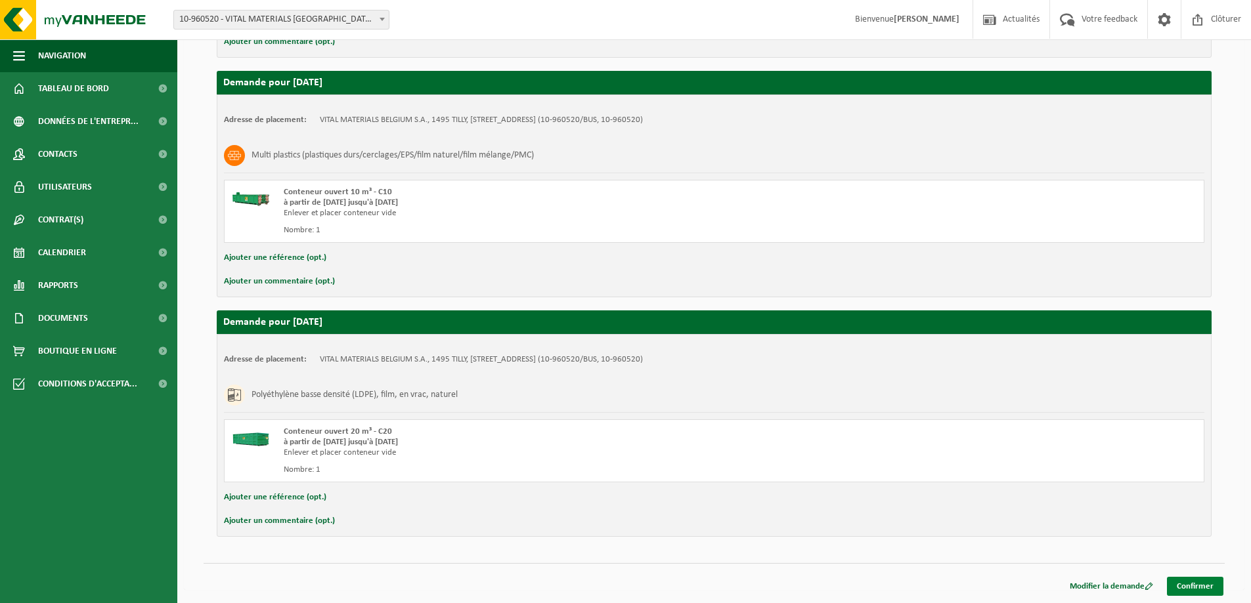
click at [1187, 583] on link "Confirmer" at bounding box center [1194, 586] width 56 height 19
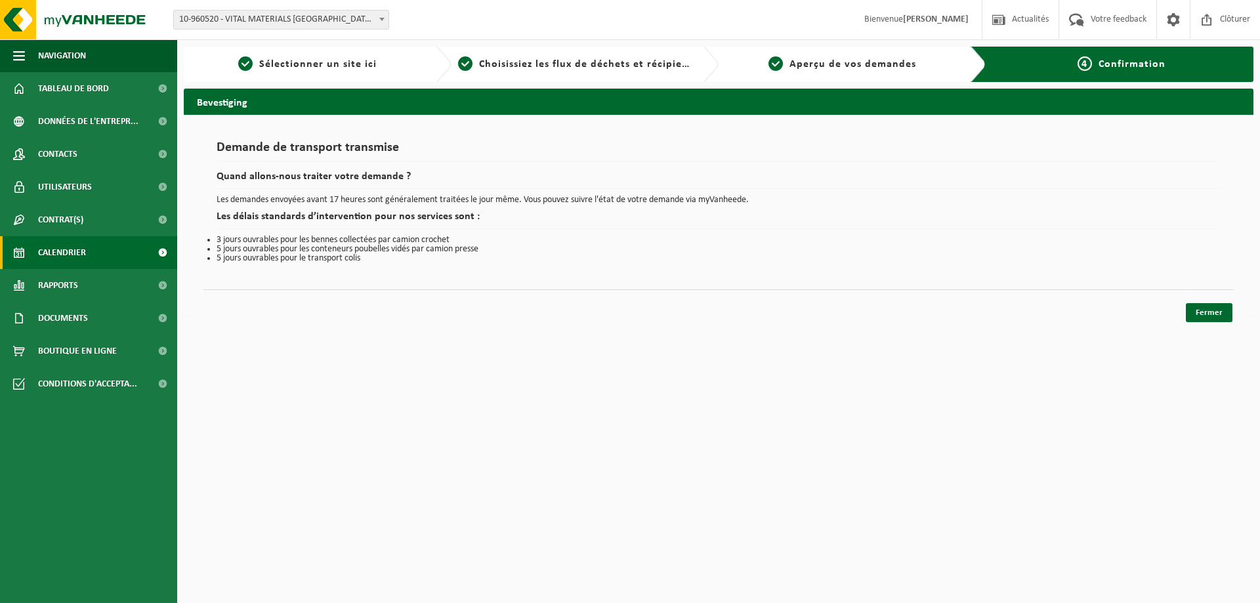
click at [56, 247] on span "Calendrier" at bounding box center [62, 252] width 48 height 33
